Goal: Task Accomplishment & Management: Manage account settings

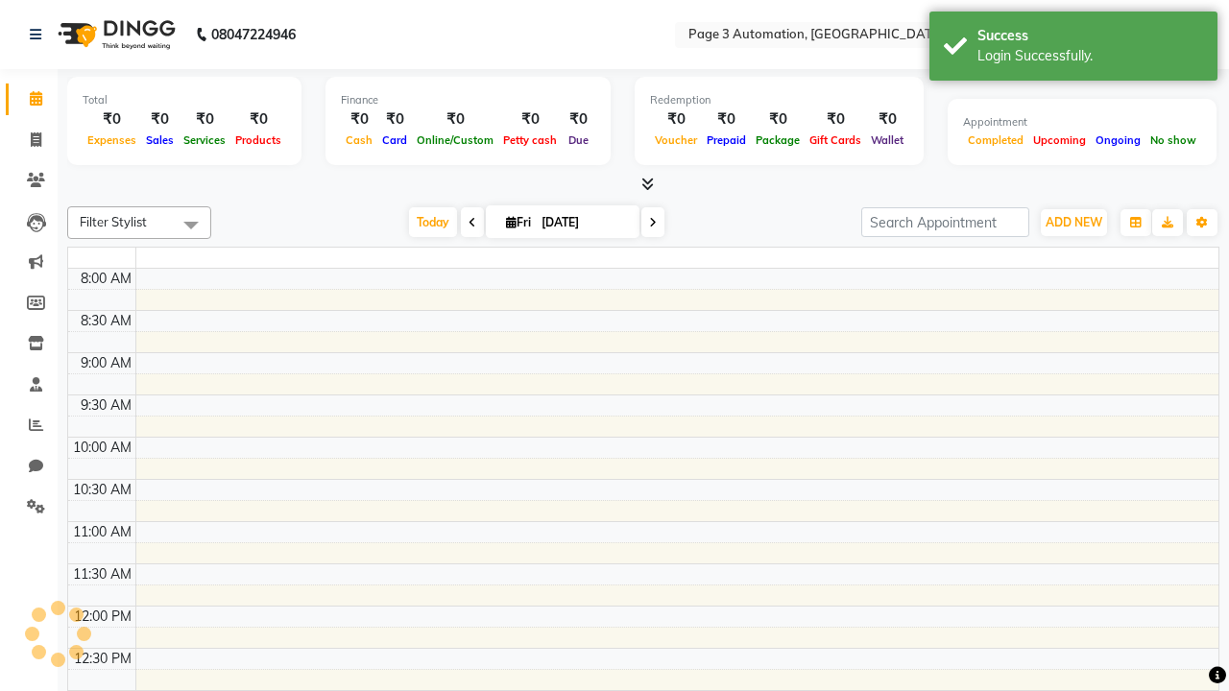
select select "en"
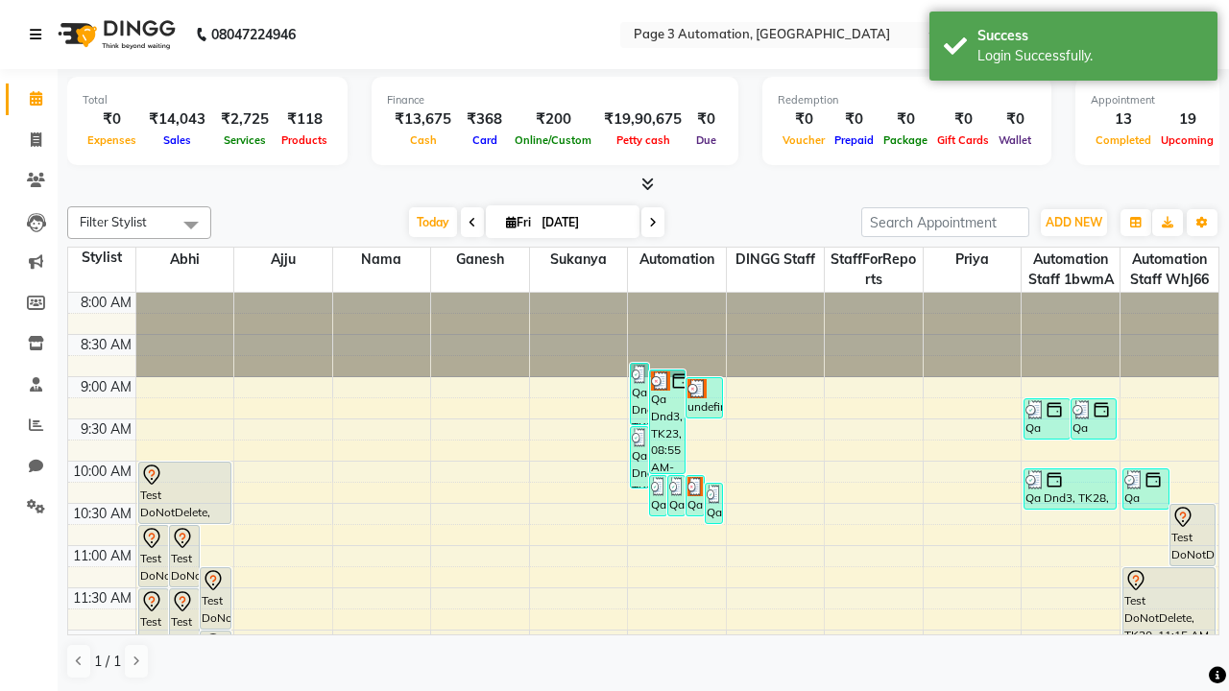
click at [39, 35] on icon at bounding box center [36, 34] width 12 height 13
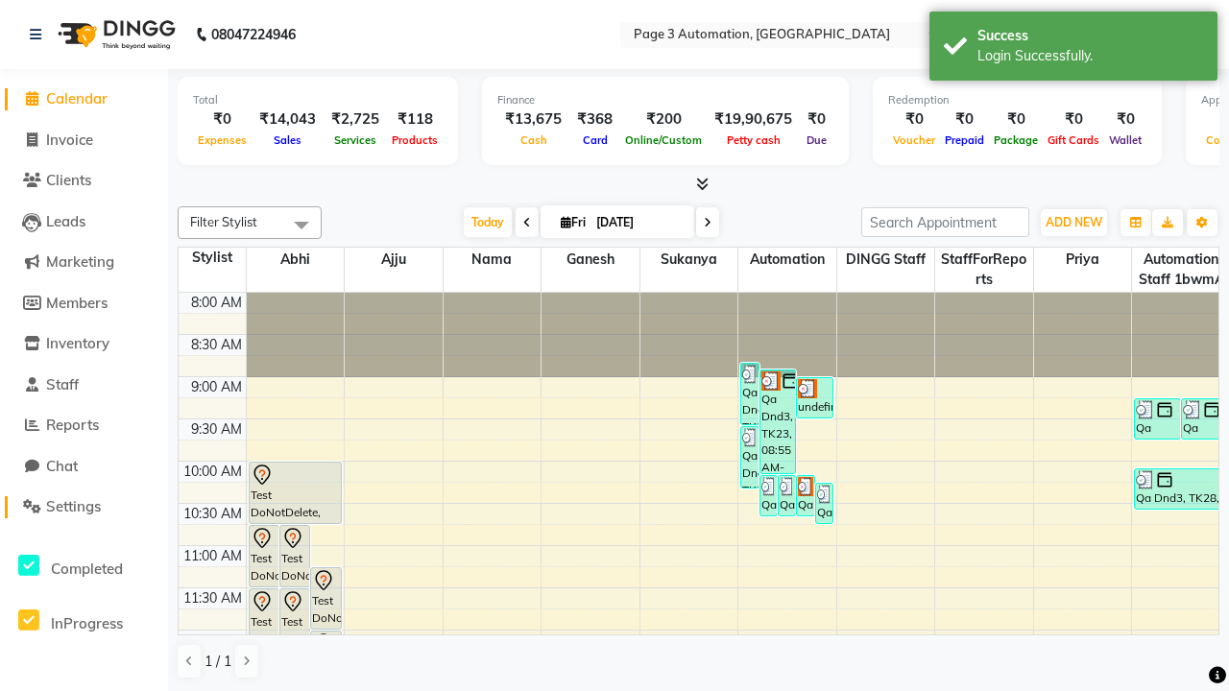
click at [84, 507] on span "Settings" at bounding box center [73, 506] width 55 height 18
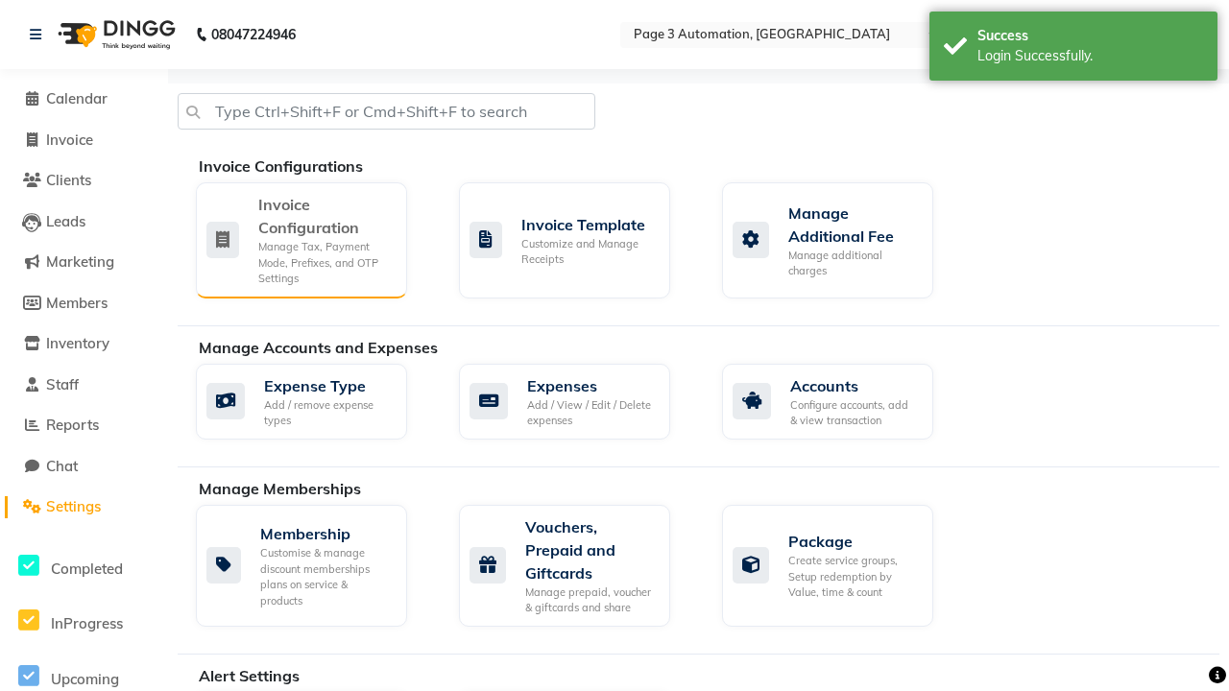
click at [301, 239] on div "Manage Tax, Payment Mode, Prefixes, and OTP Settings" at bounding box center [324, 263] width 133 height 48
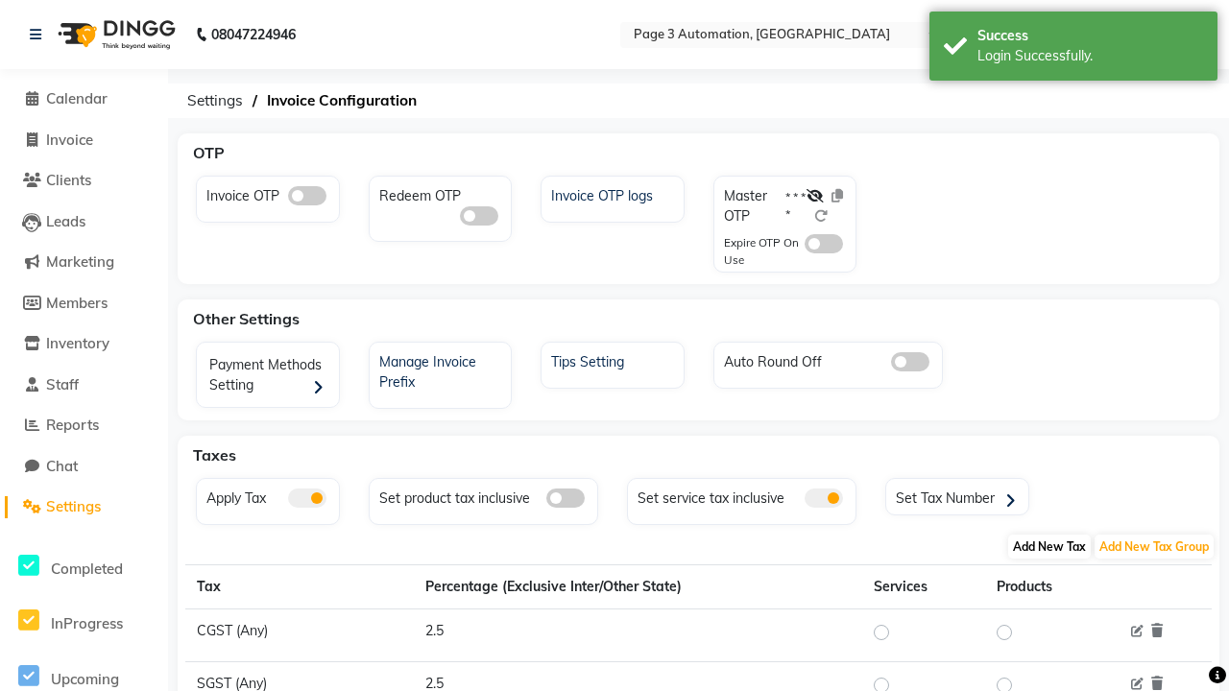
click at [1050, 546] on span "Add New Tax" at bounding box center [1049, 547] width 83 height 24
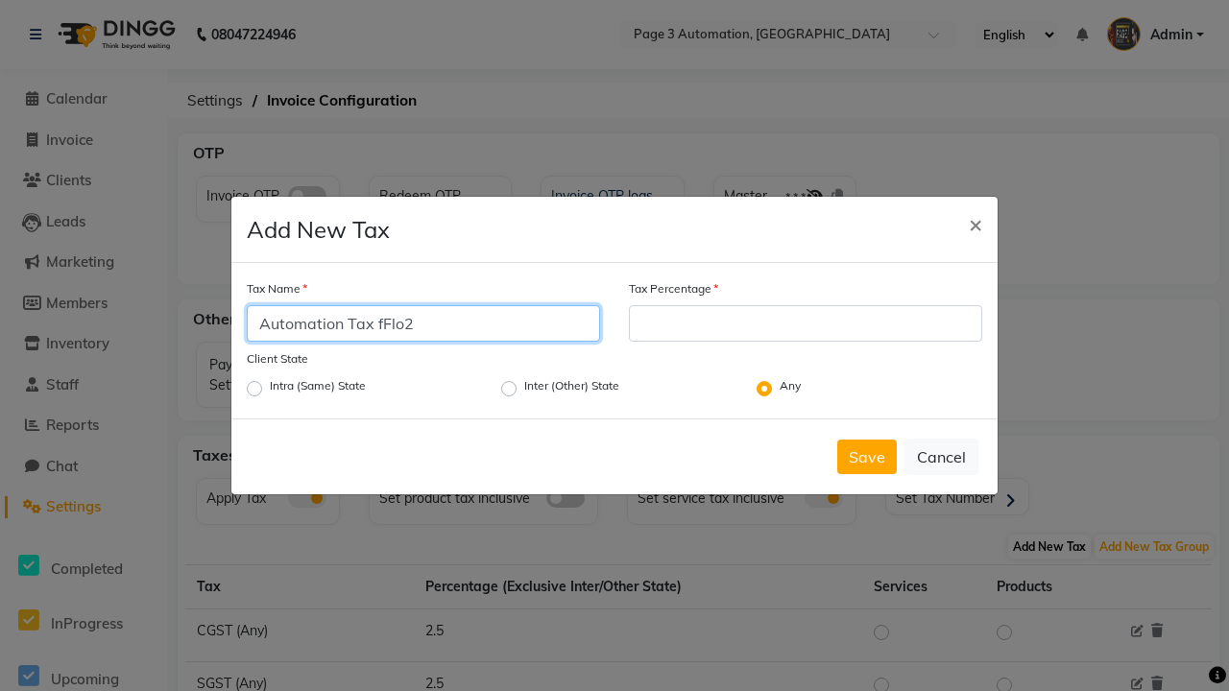
type input "Automation Tax fFlo2"
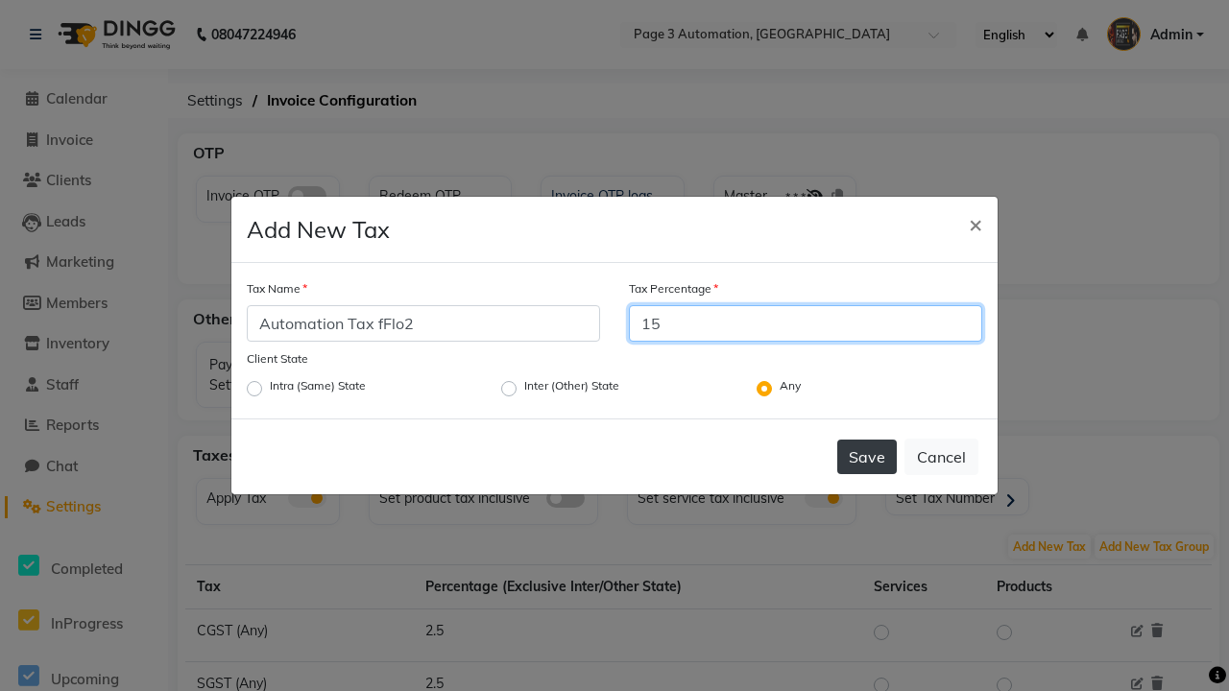
type input "15"
click at [867, 457] on button "Save" at bounding box center [867, 457] width 60 height 35
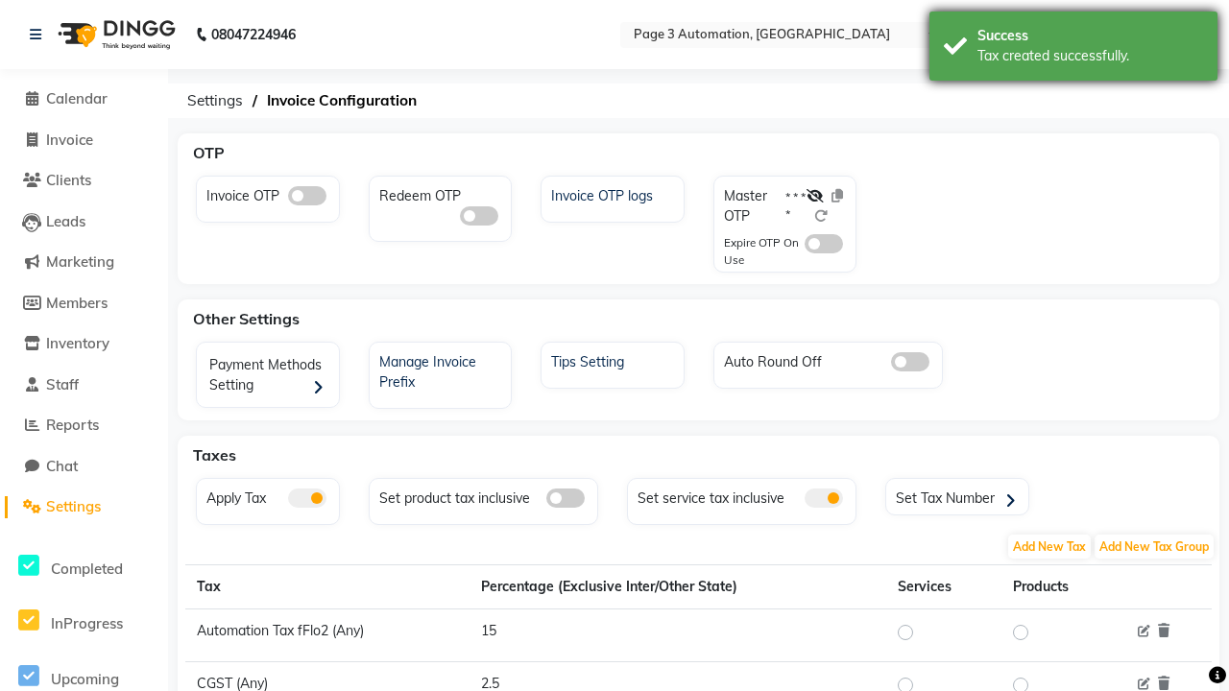
click at [1074, 49] on div "Tax created successfully." at bounding box center [1091, 56] width 226 height 20
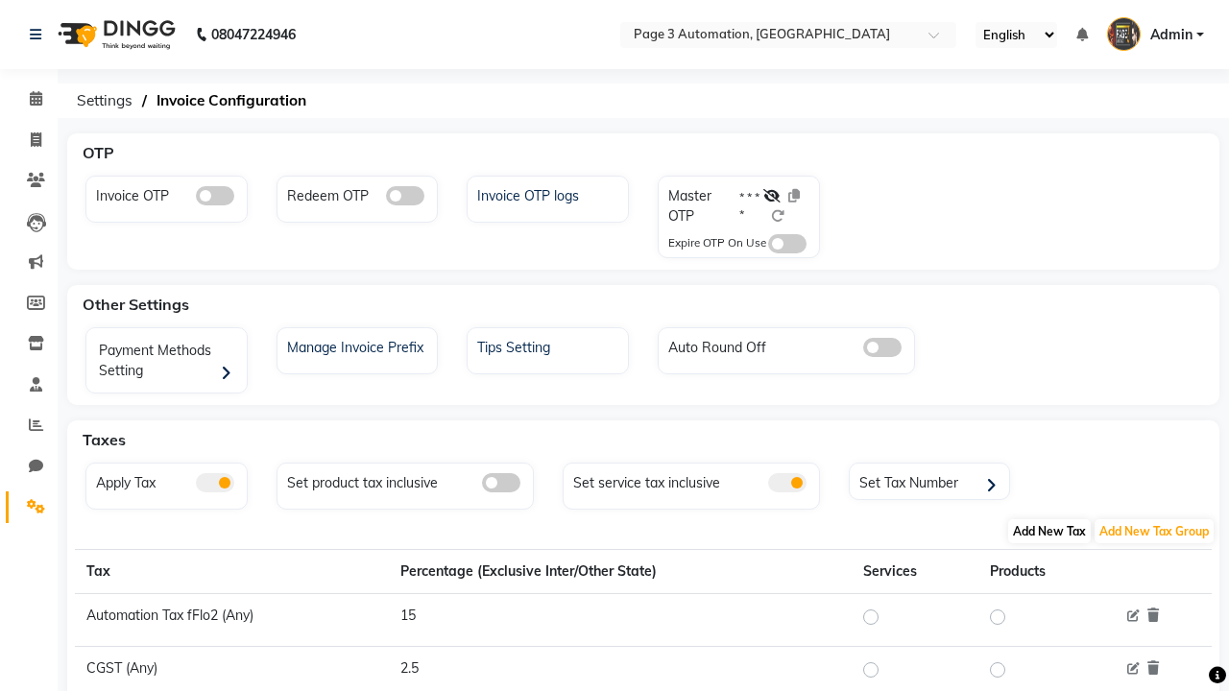
click at [1050, 531] on span "Add New Tax" at bounding box center [1049, 532] width 83 height 24
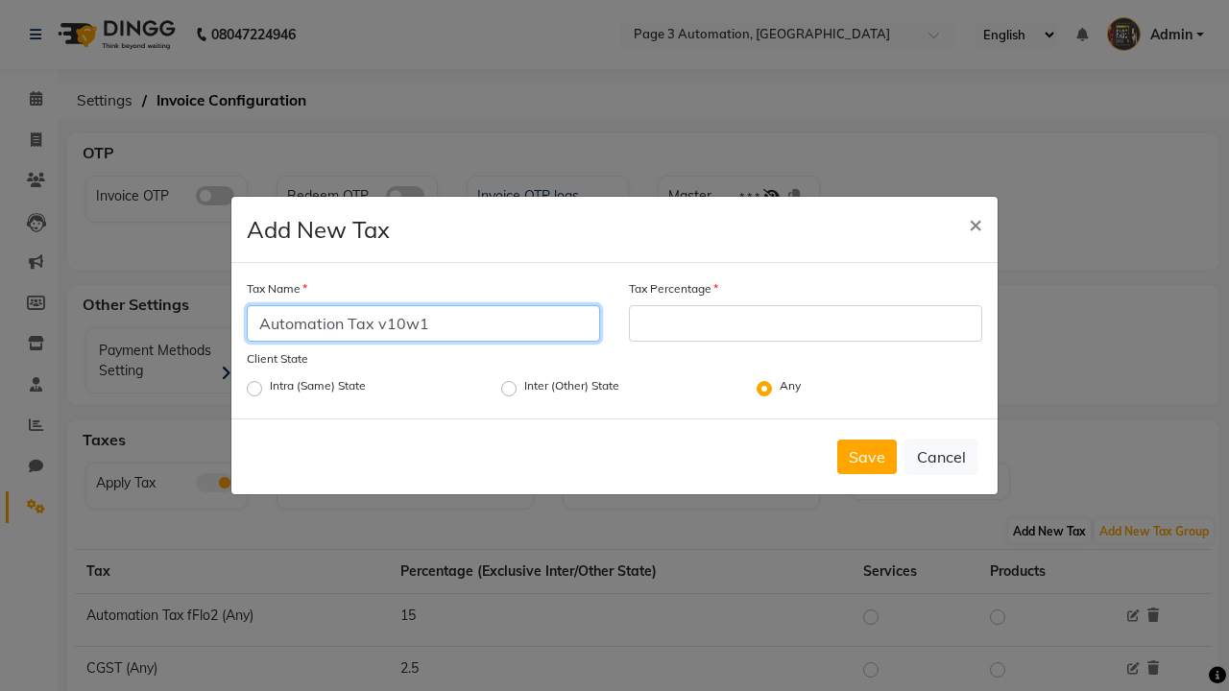
type input "Automation Tax v10w1"
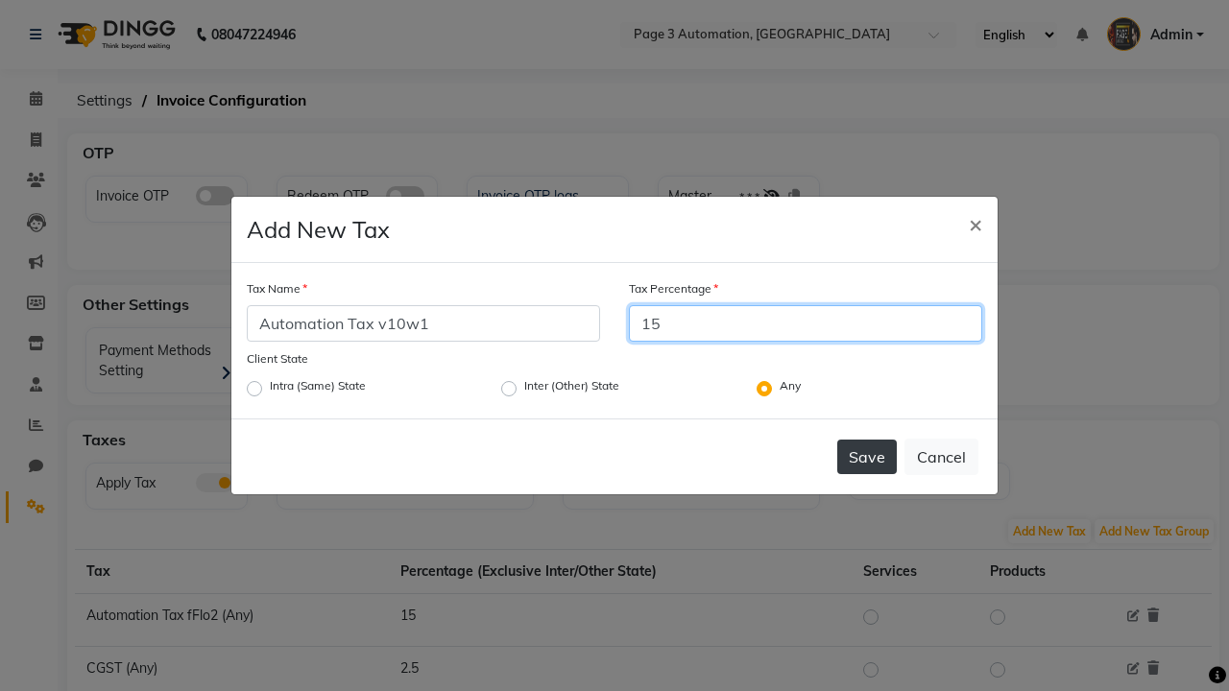
type input "15"
click at [867, 457] on button "Save" at bounding box center [867, 457] width 60 height 35
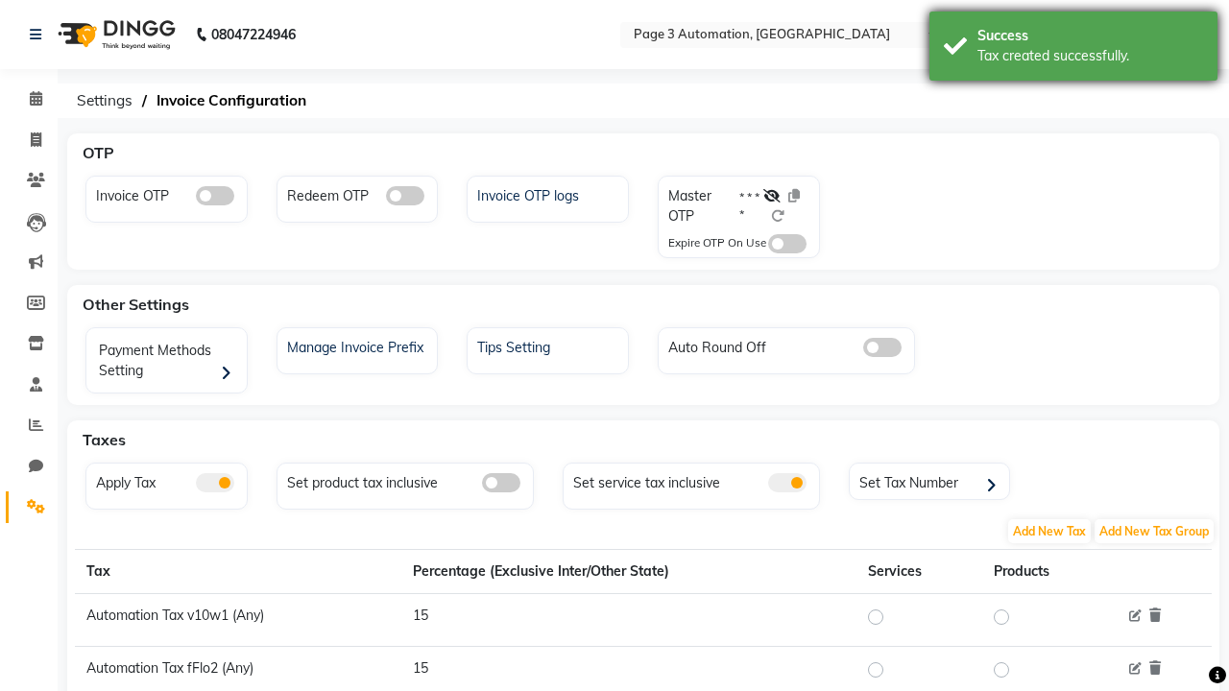
click at [1074, 49] on div "Tax created successfully." at bounding box center [1091, 56] width 226 height 20
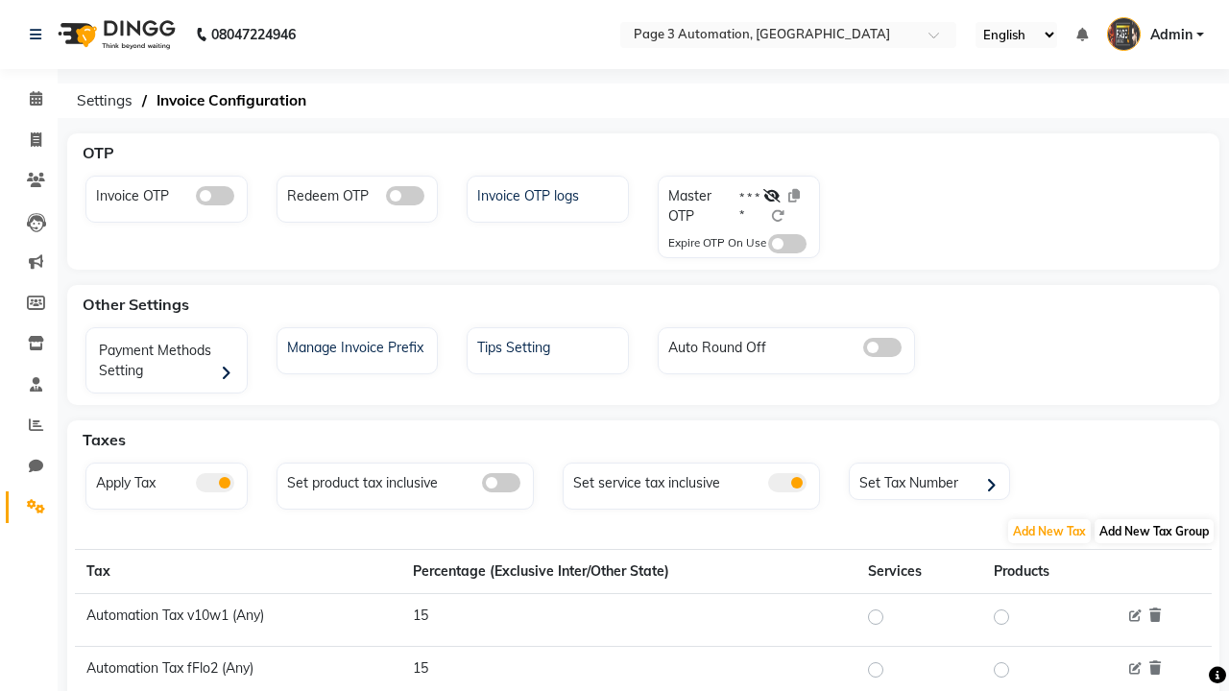
click at [1154, 531] on span "Add New Tax Group" at bounding box center [1154, 532] width 119 height 24
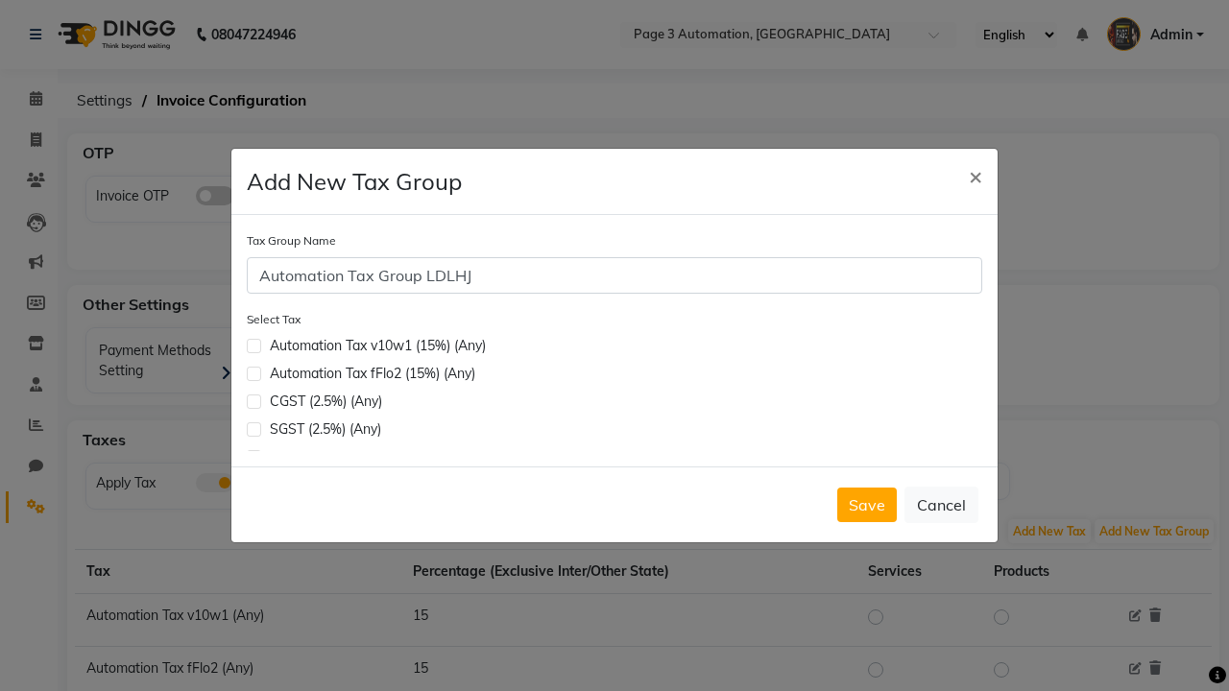
type input "Automation Tax Group LDLHJ"
click at [254, 367] on label at bounding box center [254, 374] width 14 height 14
click at [254, 366] on input "checkbox" at bounding box center [253, 372] width 12 height 12
checkbox input "true"
click at [867, 505] on button "Save" at bounding box center [867, 505] width 60 height 35
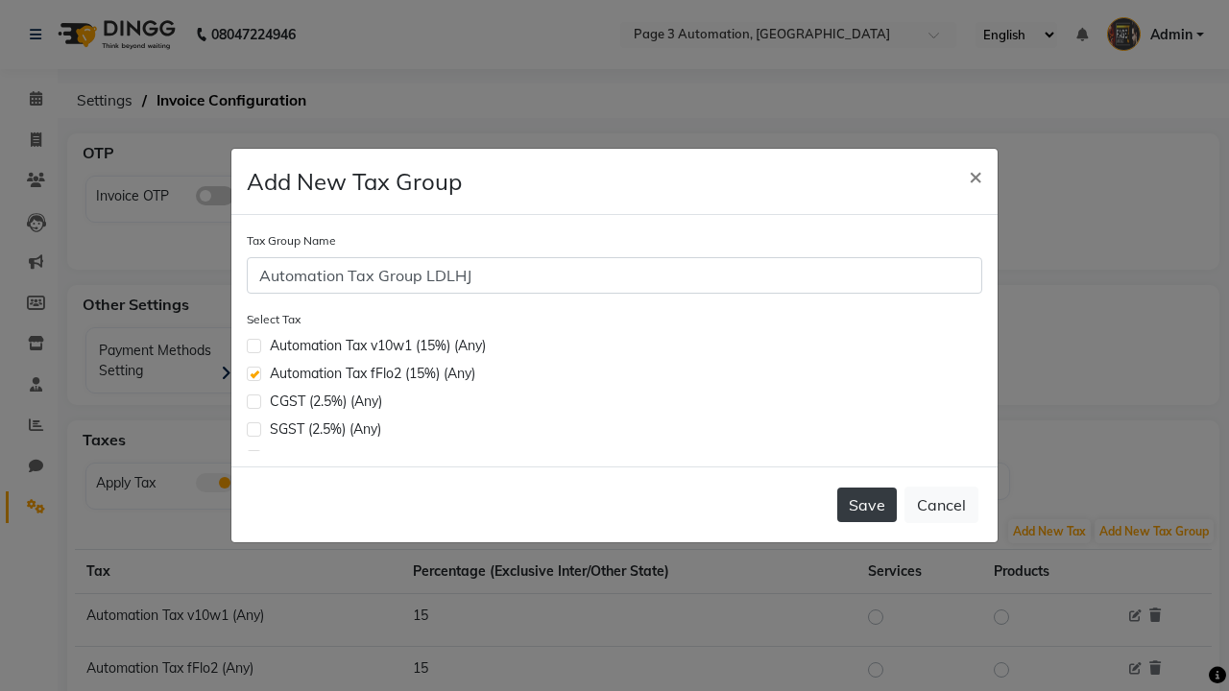
scroll to position [31, 0]
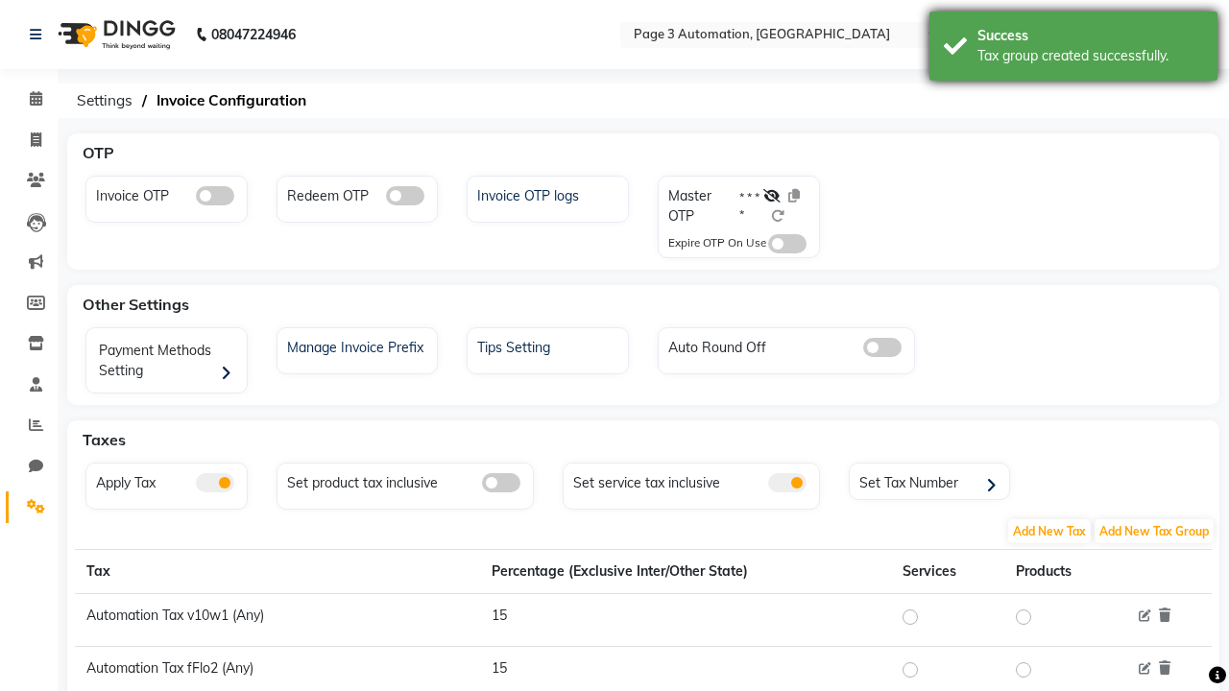
click at [1074, 49] on div "Tax group created successfully." at bounding box center [1091, 56] width 226 height 20
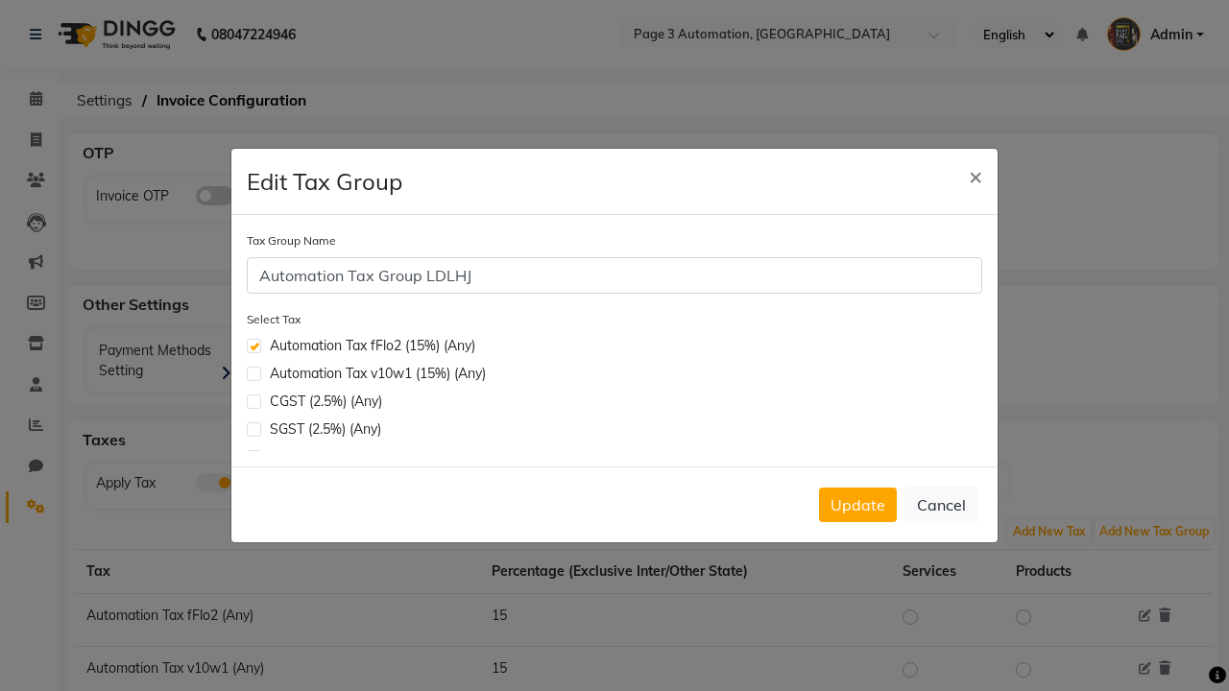
scroll to position [498, 0]
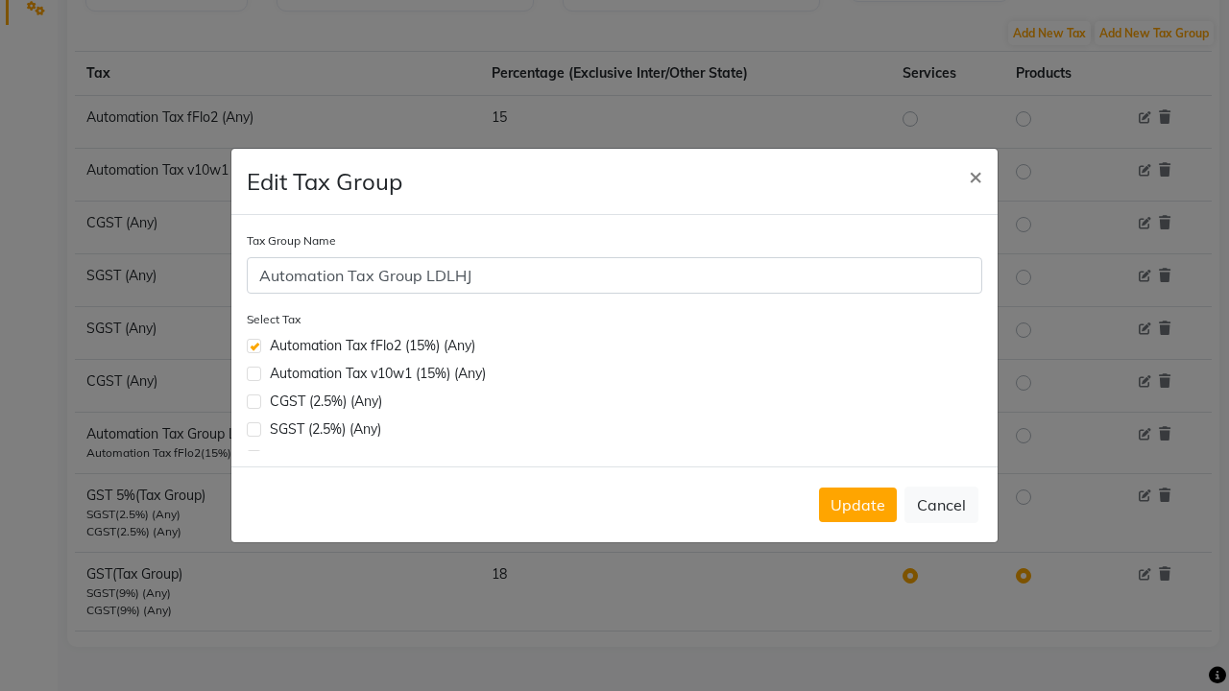
click at [254, 374] on label at bounding box center [254, 374] width 14 height 14
click at [254, 374] on input "checkbox" at bounding box center [253, 372] width 12 height 12
checkbox input "true"
click at [858, 505] on button "Update" at bounding box center [858, 505] width 78 height 35
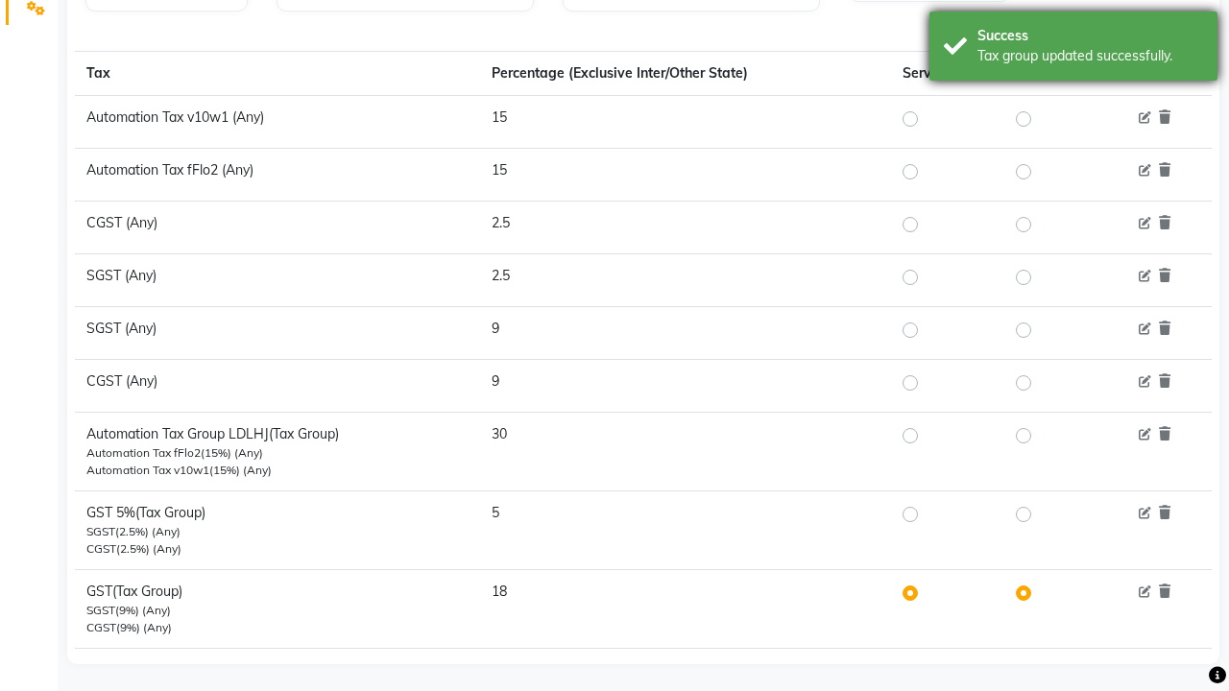
click at [1074, 49] on div "Tax group updated successfully." at bounding box center [1091, 56] width 226 height 20
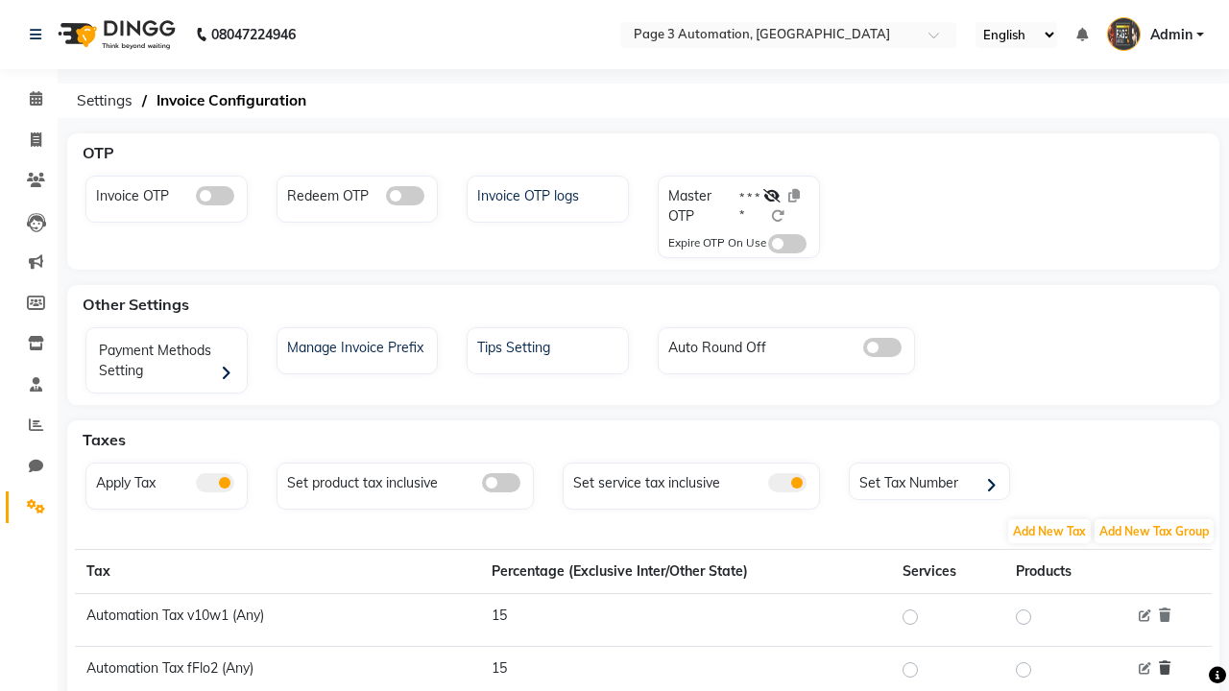
click at [1165, 668] on icon at bounding box center [1165, 668] width 12 height 13
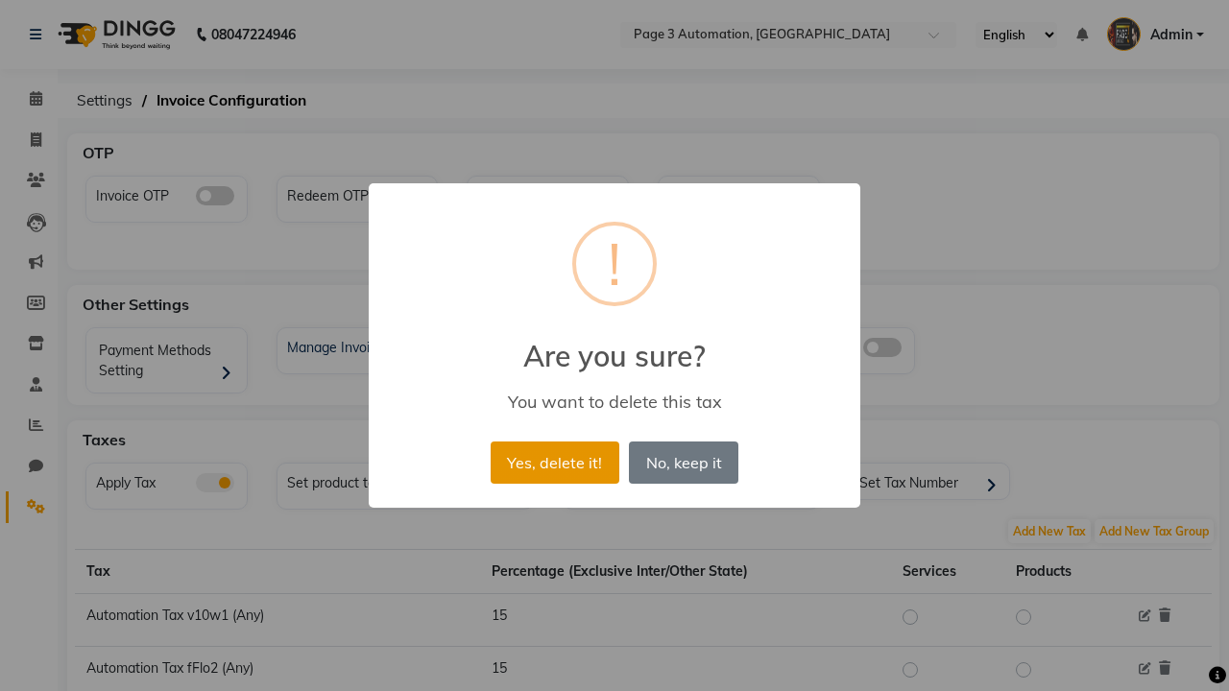
click at [554, 462] on button "Yes, delete it!" at bounding box center [555, 463] width 129 height 42
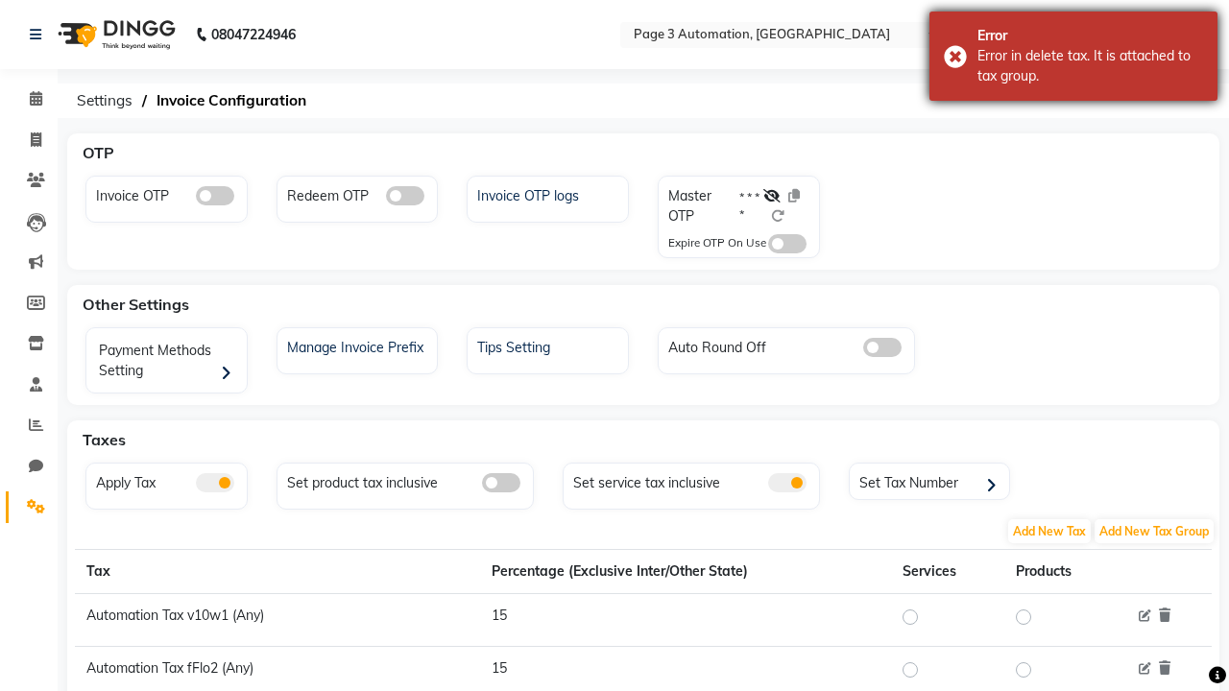
click at [1074, 56] on div "Error in delete tax. It is attached to tax group." at bounding box center [1091, 66] width 226 height 40
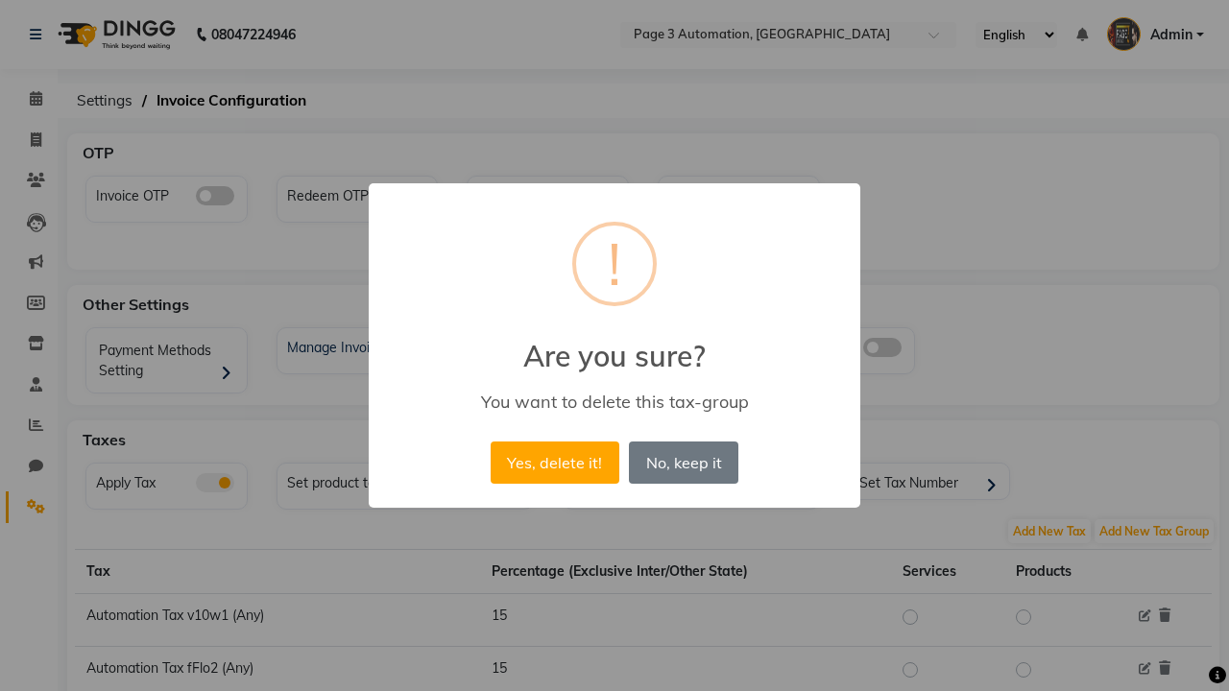
scroll to position [516, 0]
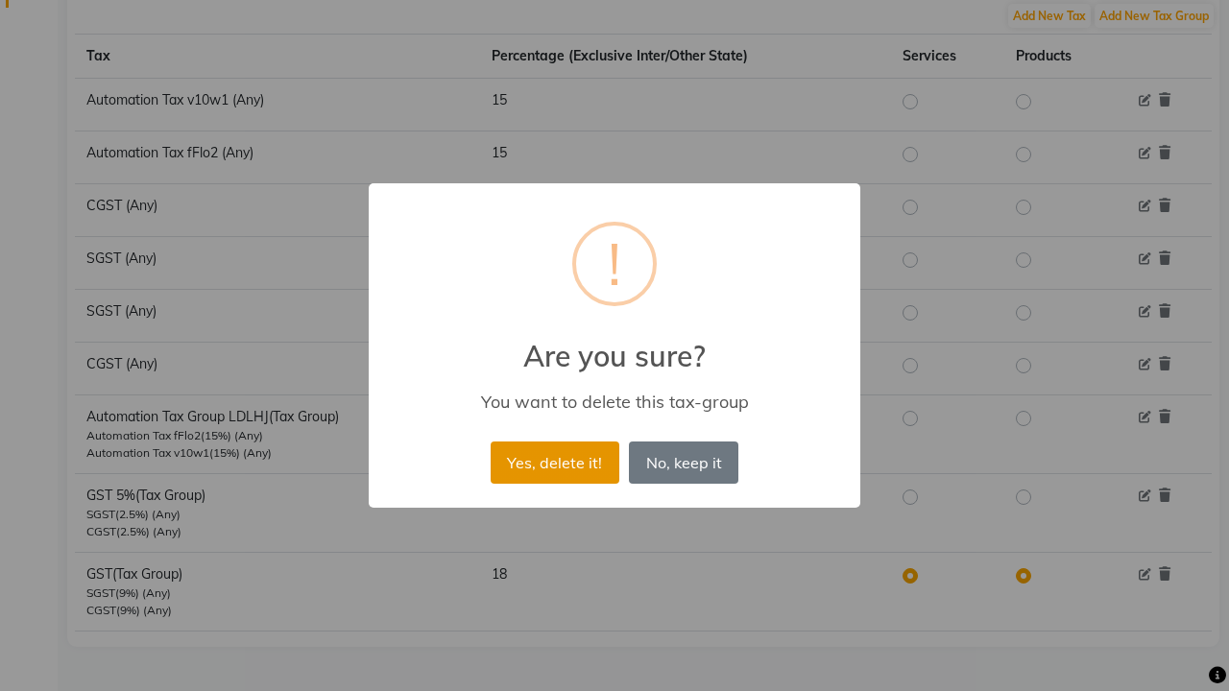
click at [554, 462] on button "Yes, delete it!" at bounding box center [555, 463] width 129 height 42
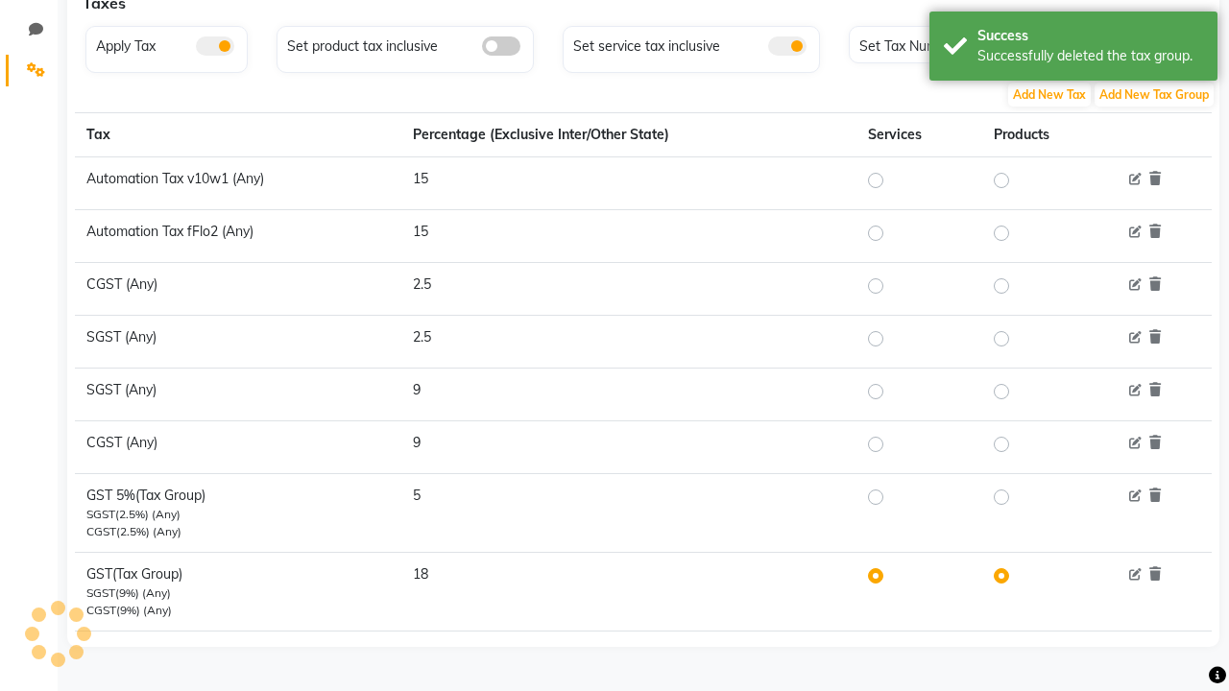
scroll to position [437, 0]
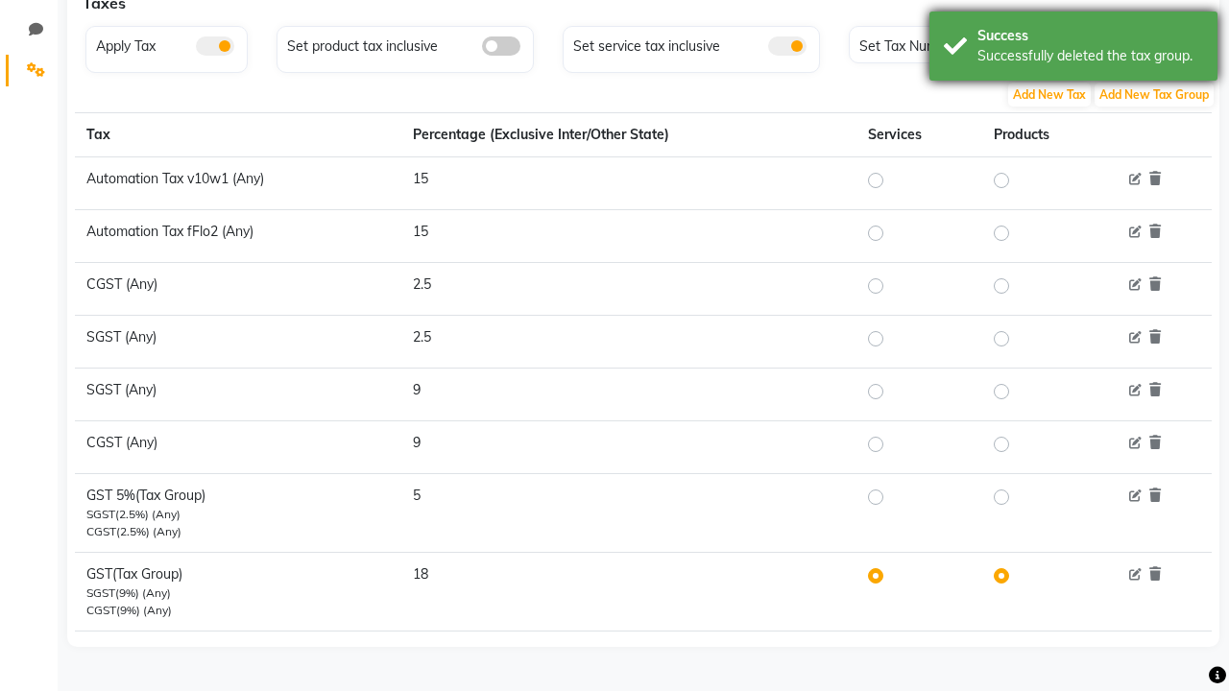
click at [1074, 49] on div "Successfully deleted the tax group." at bounding box center [1091, 56] width 226 height 20
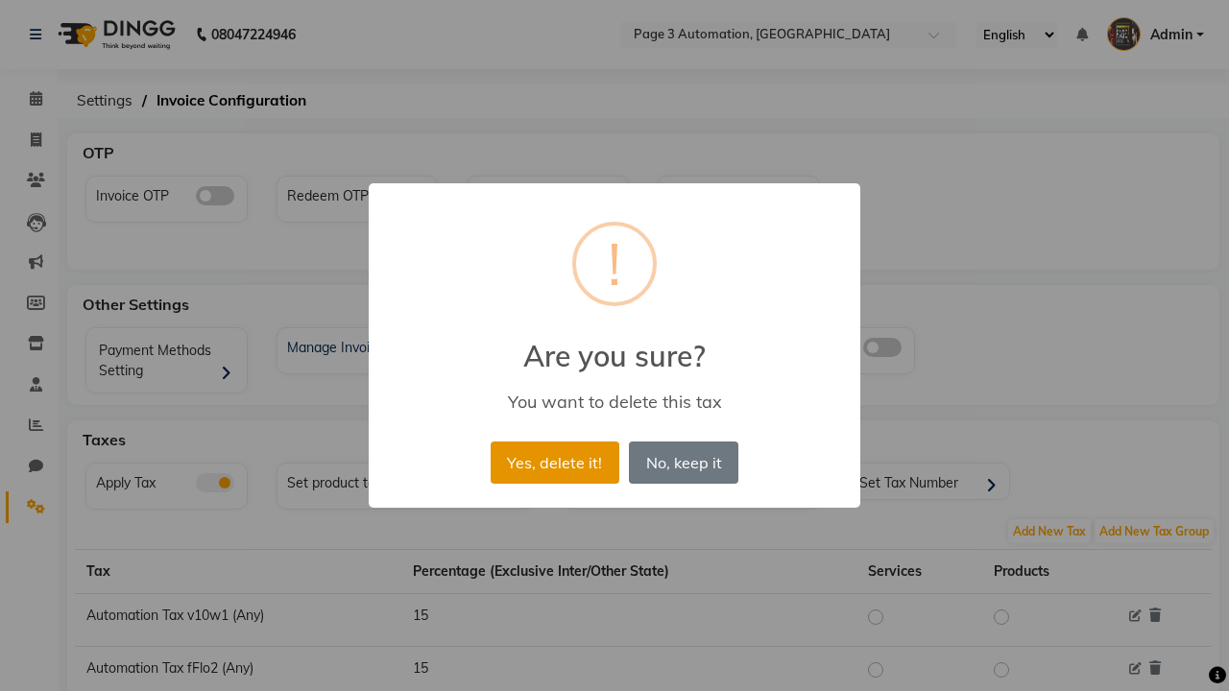
click at [554, 462] on button "Yes, delete it!" at bounding box center [555, 463] width 129 height 42
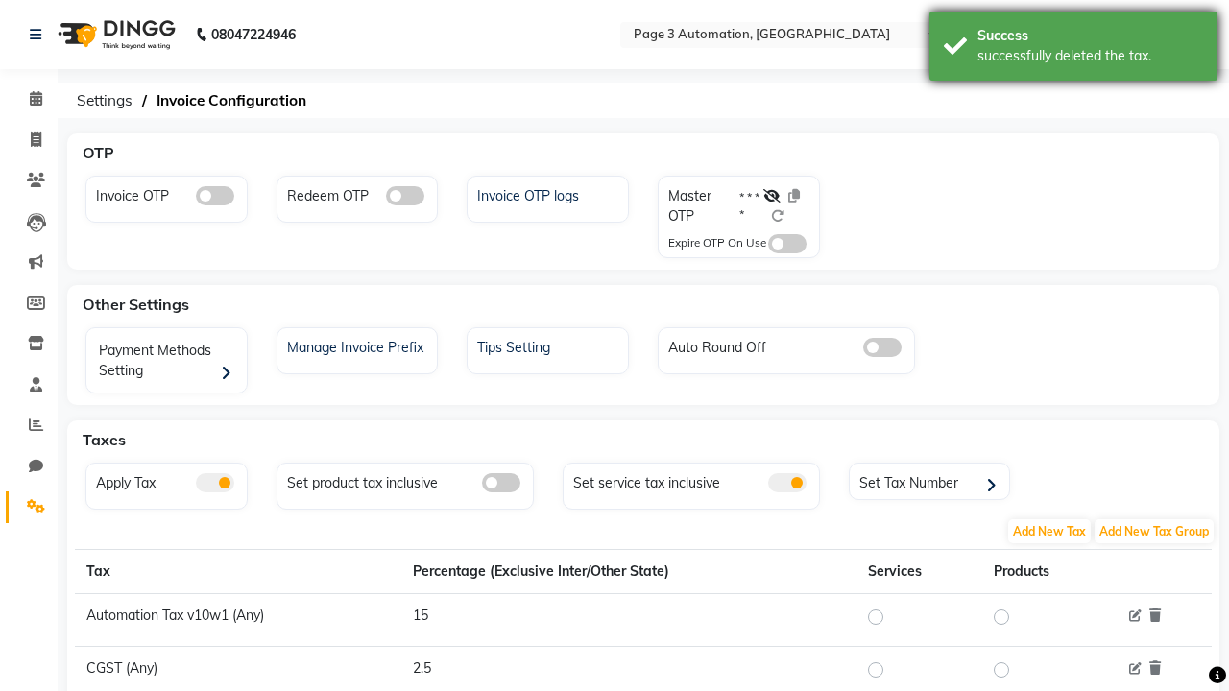
click at [1074, 49] on div "successfully deleted the tax." at bounding box center [1091, 56] width 226 height 20
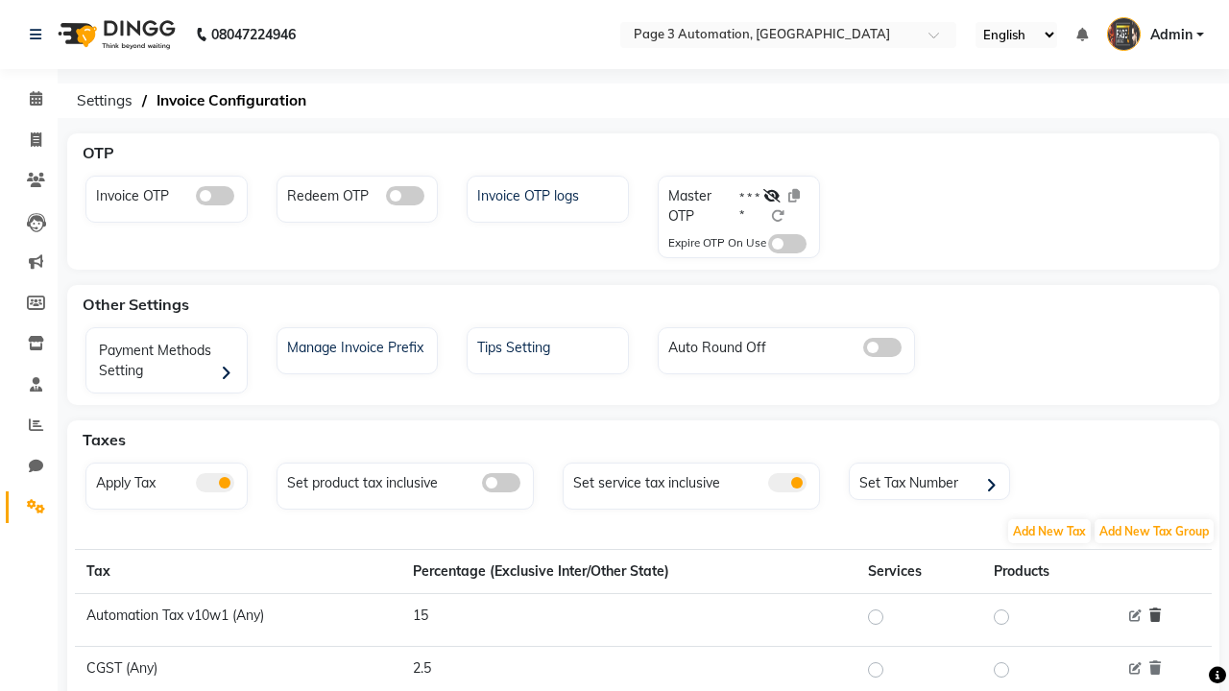
click at [1155, 616] on icon at bounding box center [1156, 615] width 12 height 13
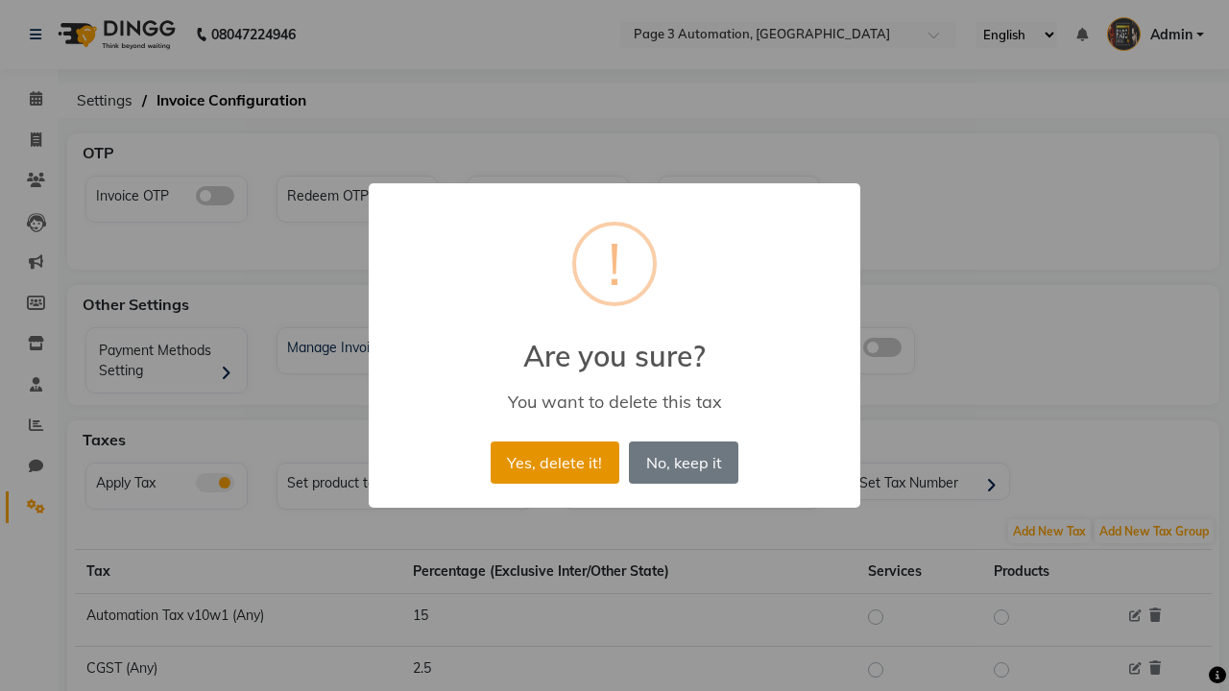
click at [554, 462] on button "Yes, delete it!" at bounding box center [555, 463] width 129 height 42
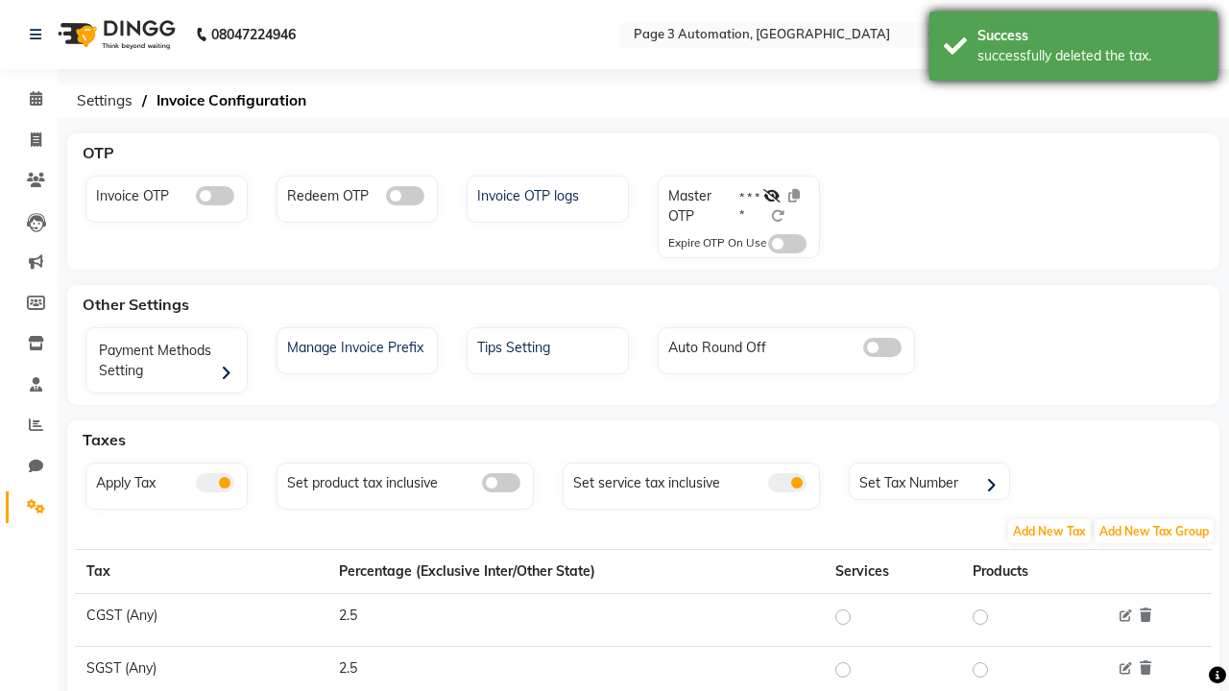
click at [1074, 49] on div "successfully deleted the tax." at bounding box center [1091, 56] width 226 height 20
